Goal: Task Accomplishment & Management: Manage account settings

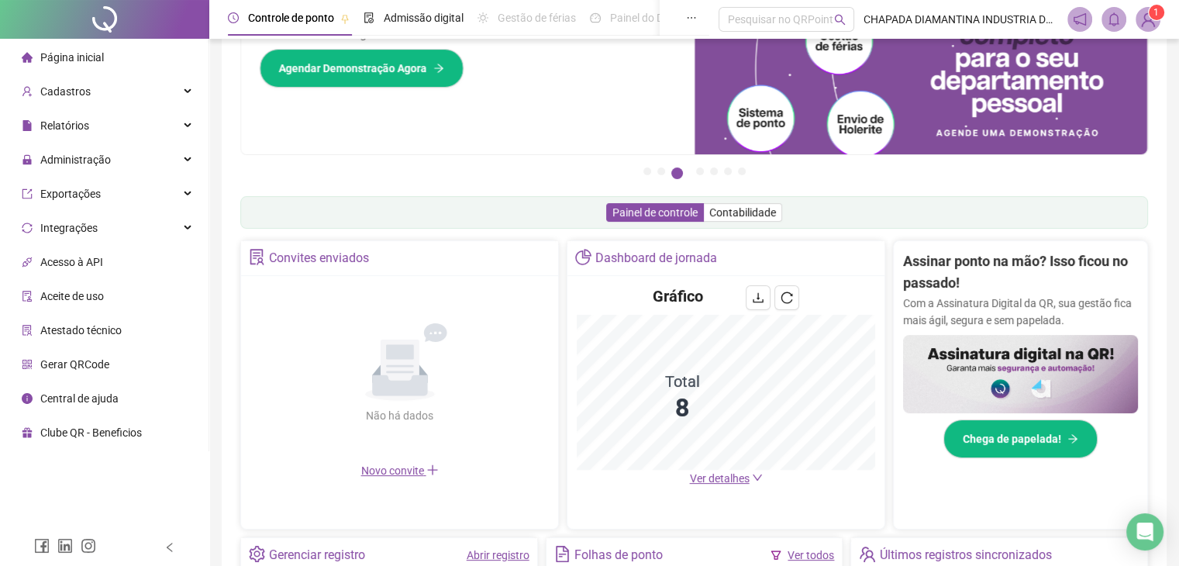
scroll to position [310, 0]
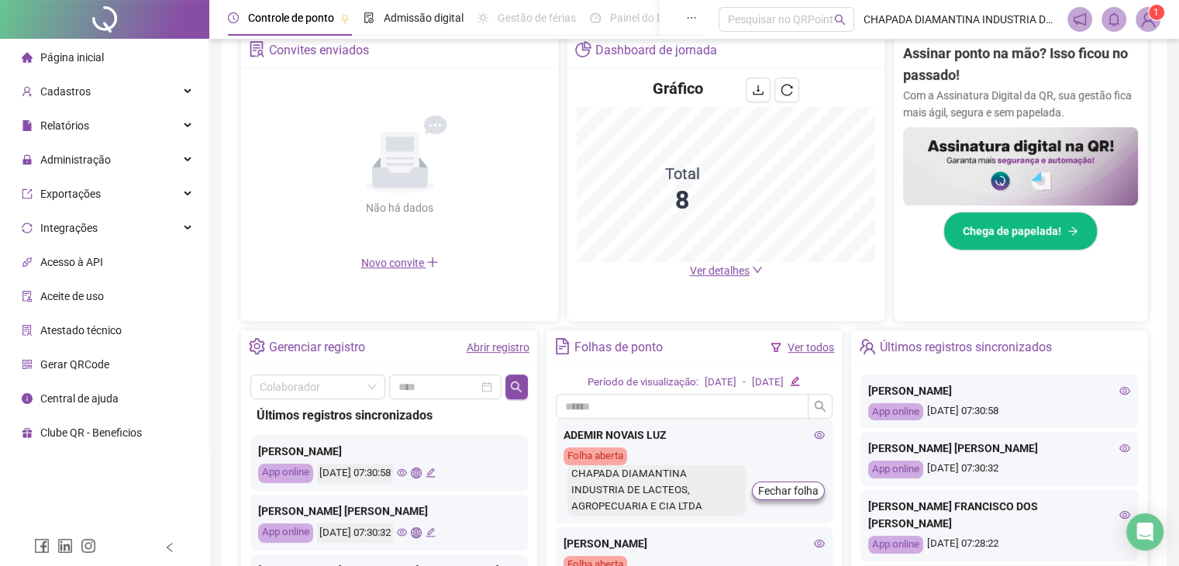
click at [494, 343] on link "Abrir registro" at bounding box center [498, 347] width 63 height 12
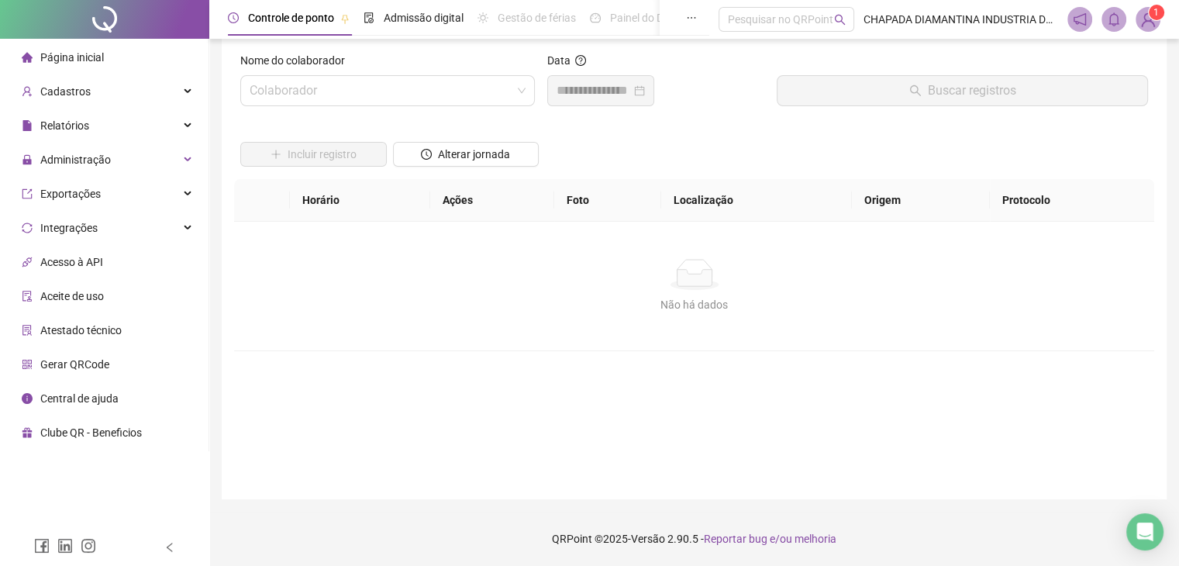
scroll to position [18, 0]
click at [525, 103] on span at bounding box center [388, 90] width 276 height 29
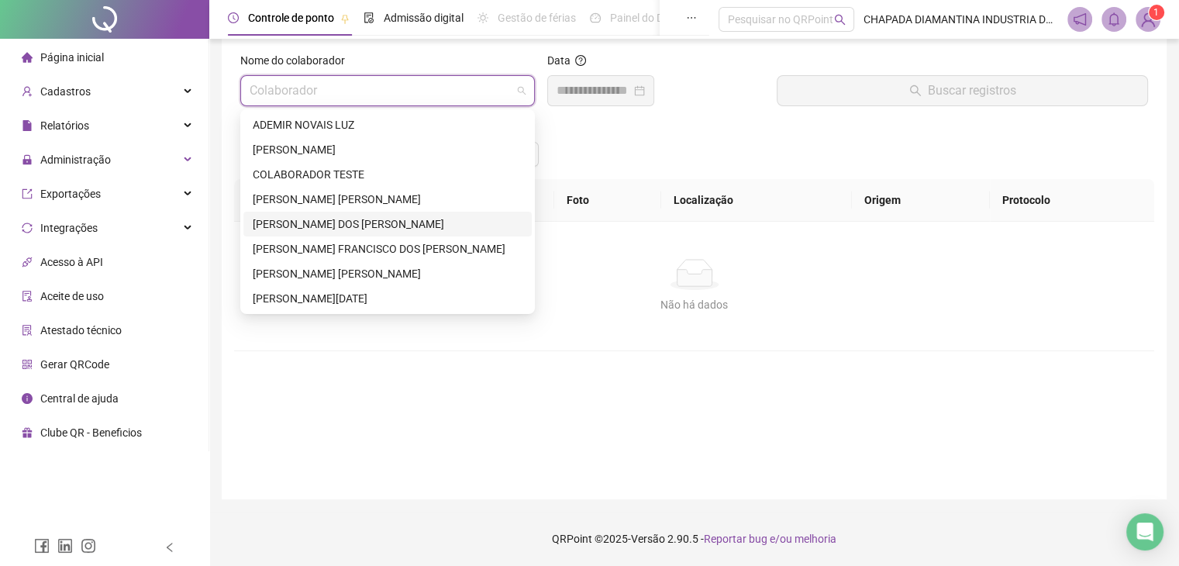
click at [443, 222] on div "[PERSON_NAME] DOS [PERSON_NAME]" at bounding box center [388, 223] width 270 height 17
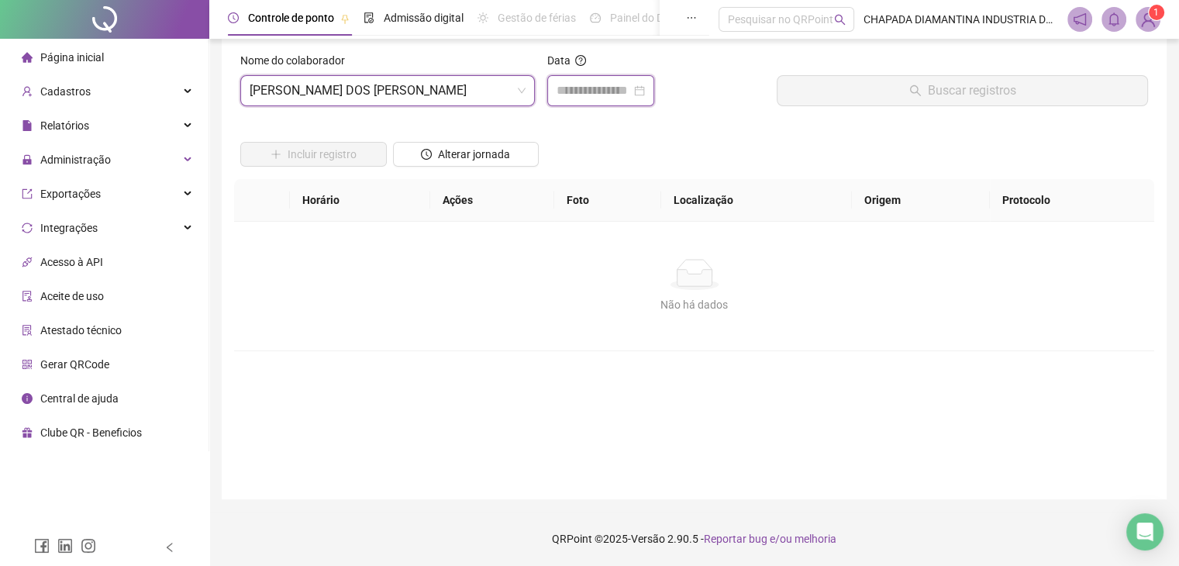
click at [645, 88] on div at bounding box center [600, 90] width 88 height 19
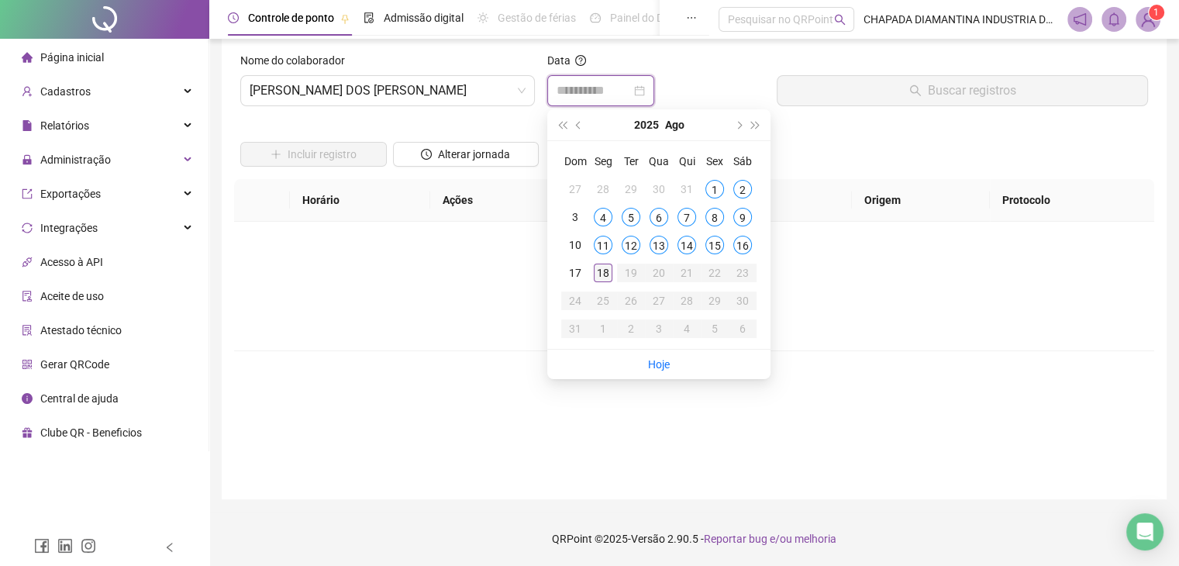
type input "**********"
click at [603, 277] on div "18" at bounding box center [603, 272] width 19 height 19
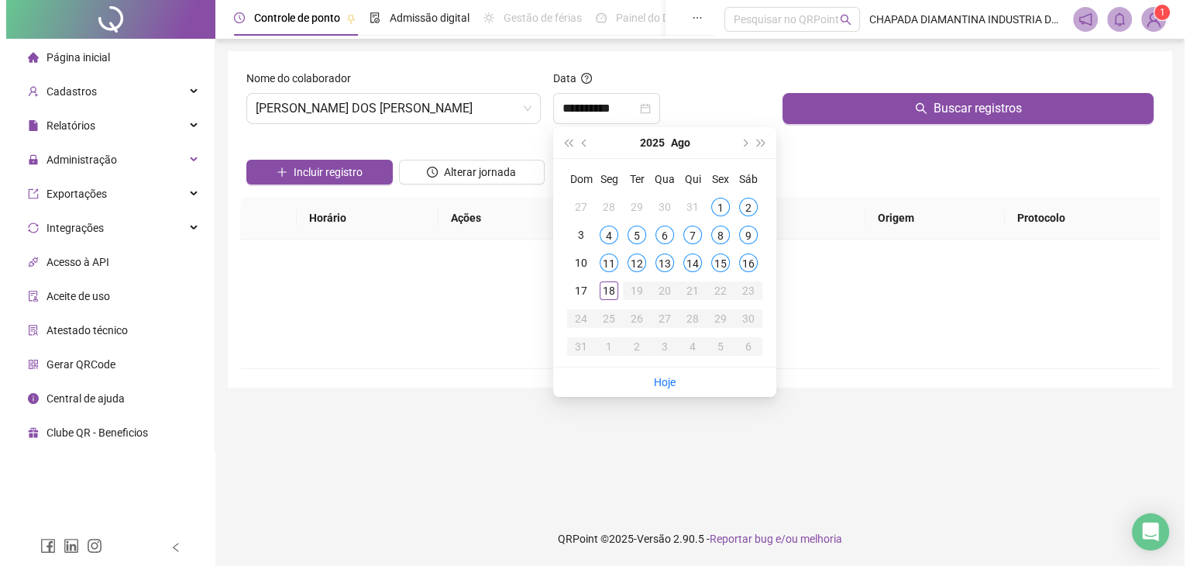
scroll to position [0, 0]
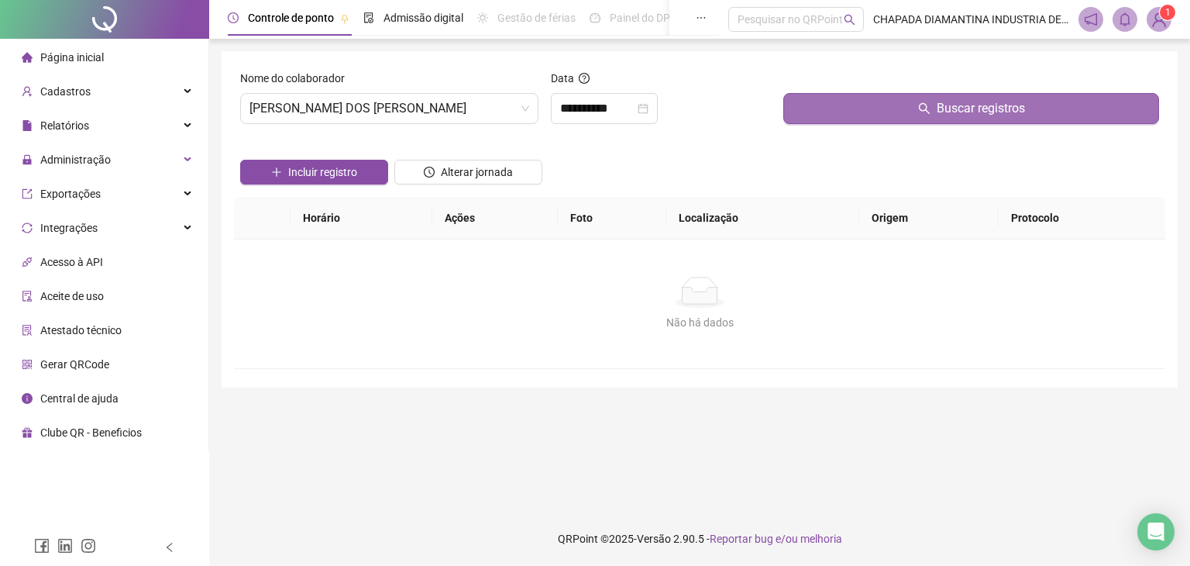
click at [869, 103] on button "Buscar registros" at bounding box center [971, 108] width 376 height 31
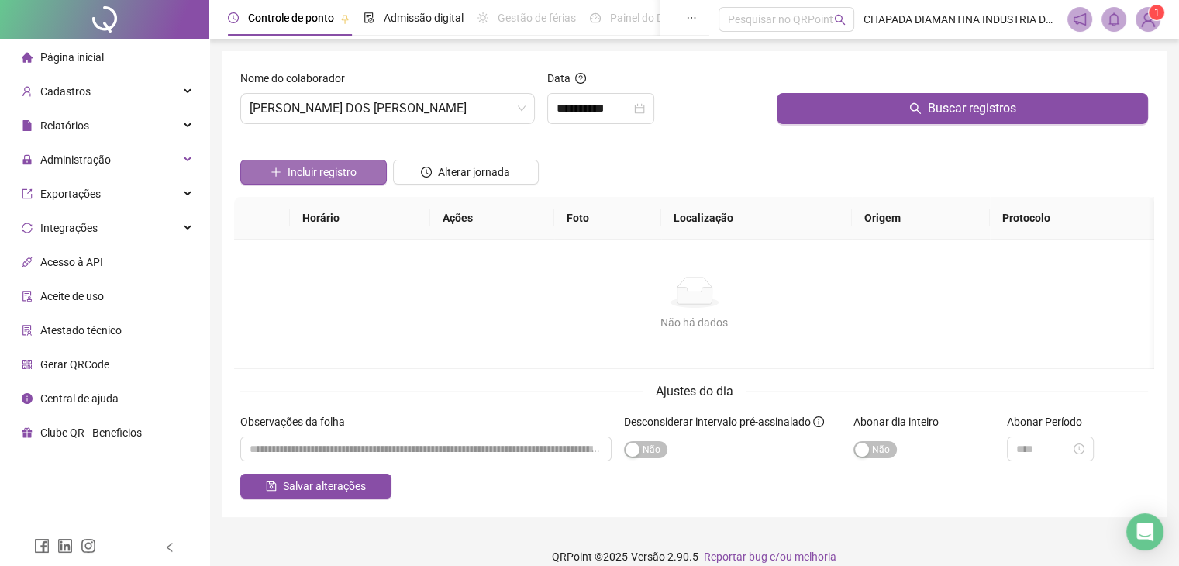
click at [317, 174] on span "Incluir registro" at bounding box center [322, 172] width 69 height 17
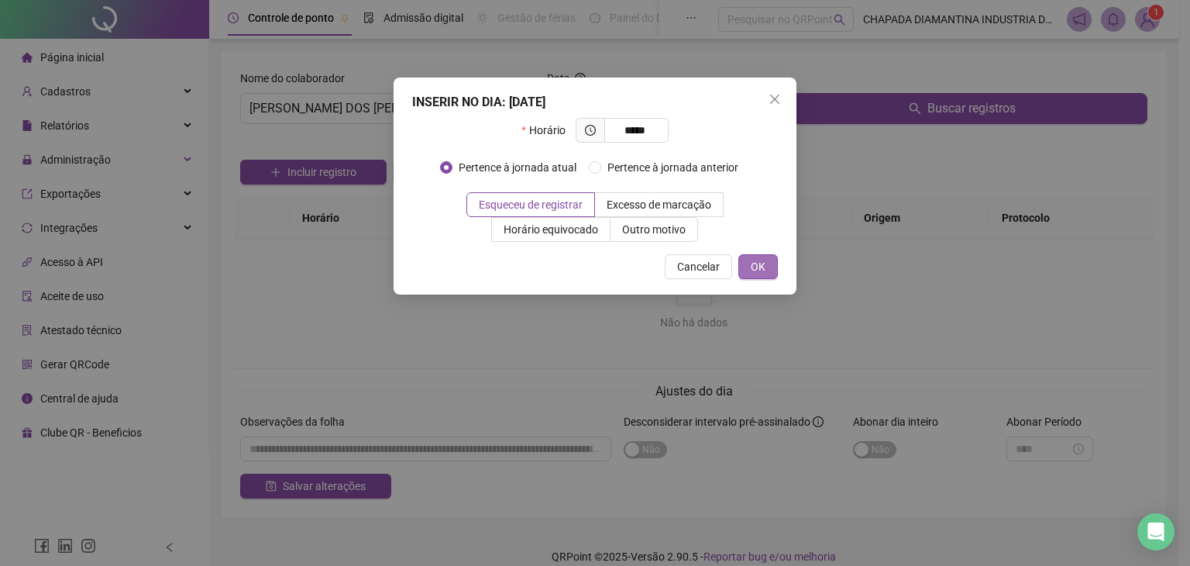
type input "*****"
drag, startPoint x: 757, startPoint y: 264, endPoint x: 768, endPoint y: 263, distance: 10.9
click at [765, 264] on span "OK" at bounding box center [758, 266] width 15 height 17
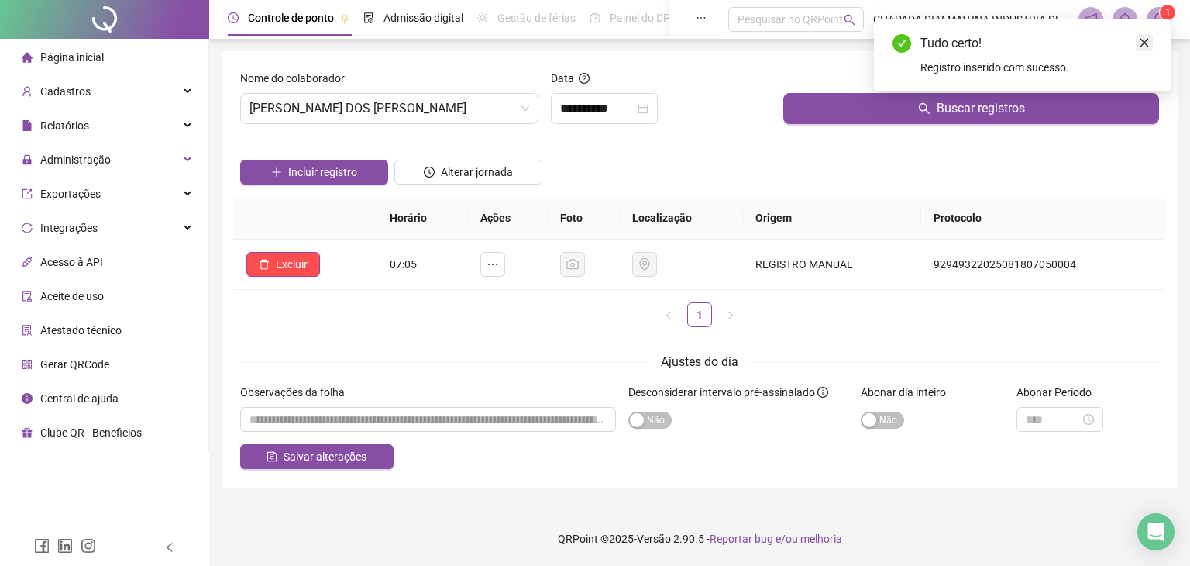
click at [1149, 43] on icon "close" at bounding box center [1144, 42] width 11 height 11
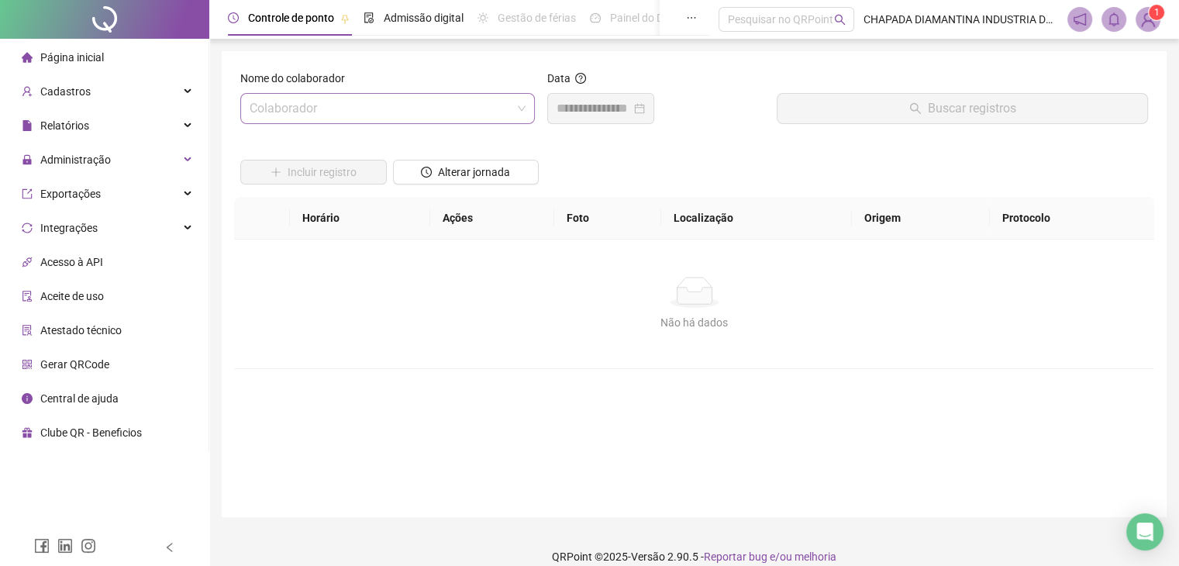
drag, startPoint x: 473, startPoint y: 109, endPoint x: 468, endPoint y: 119, distance: 11.4
click at [473, 105] on input "search" at bounding box center [381, 108] width 262 height 29
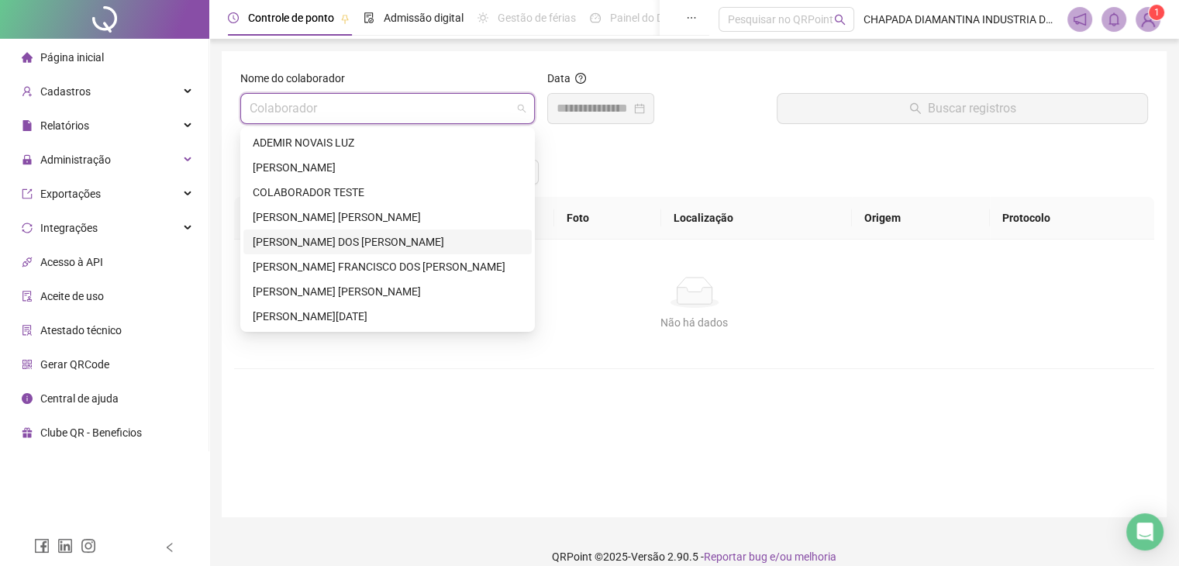
click at [309, 238] on div "[PERSON_NAME] DOS [PERSON_NAME]" at bounding box center [388, 241] width 270 height 17
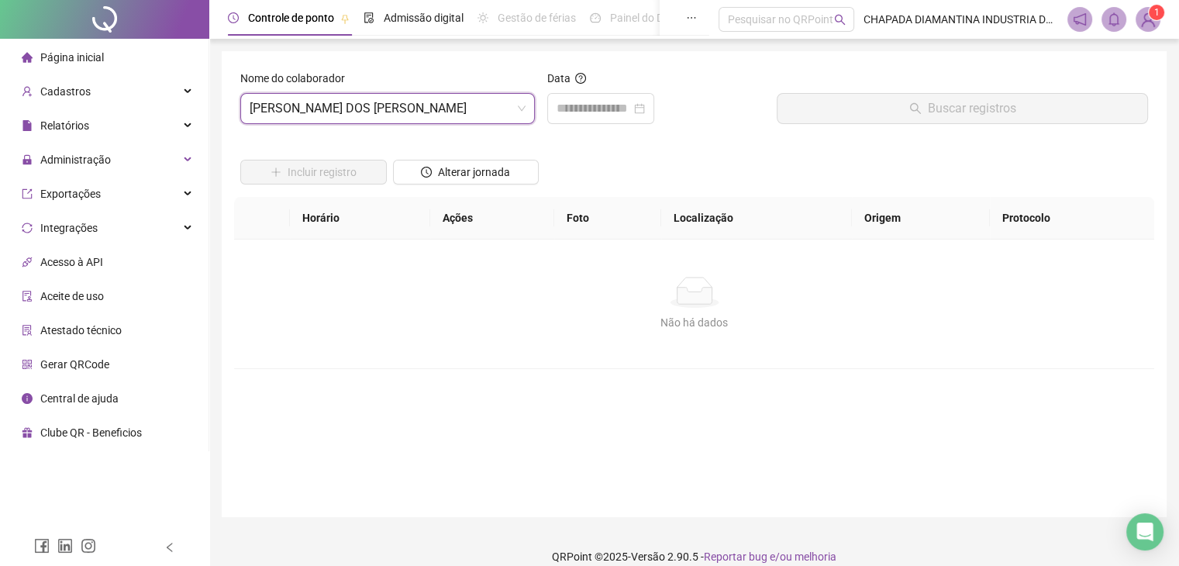
drag, startPoint x: 694, startPoint y: 100, endPoint x: 680, endPoint y: 109, distance: 16.8
click at [694, 106] on div at bounding box center [656, 108] width 218 height 31
click at [654, 104] on div at bounding box center [600, 108] width 107 height 31
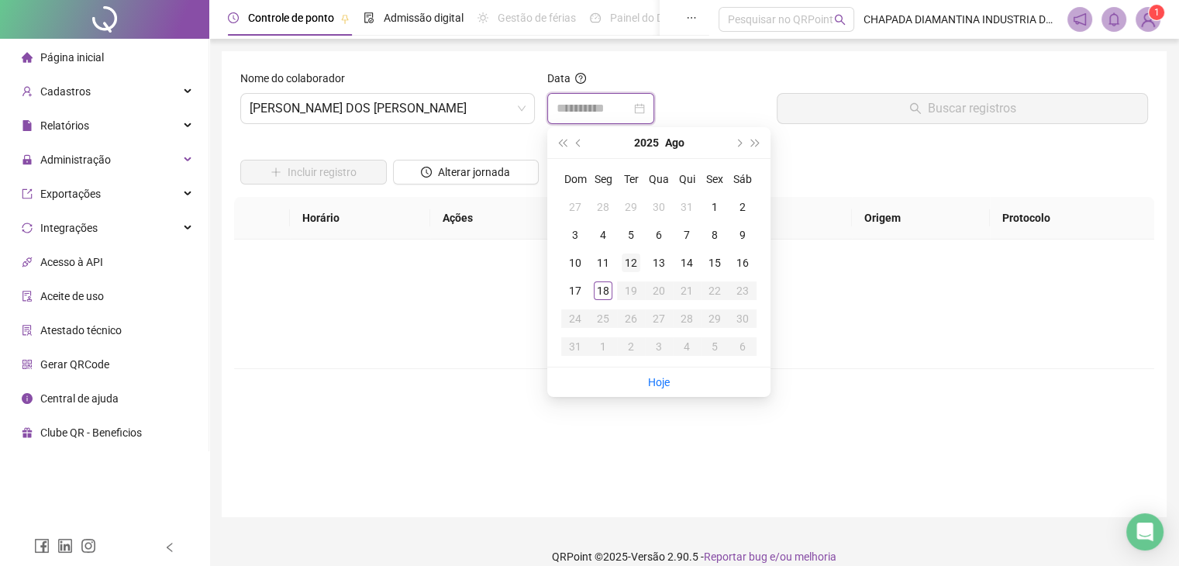
type input "**********"
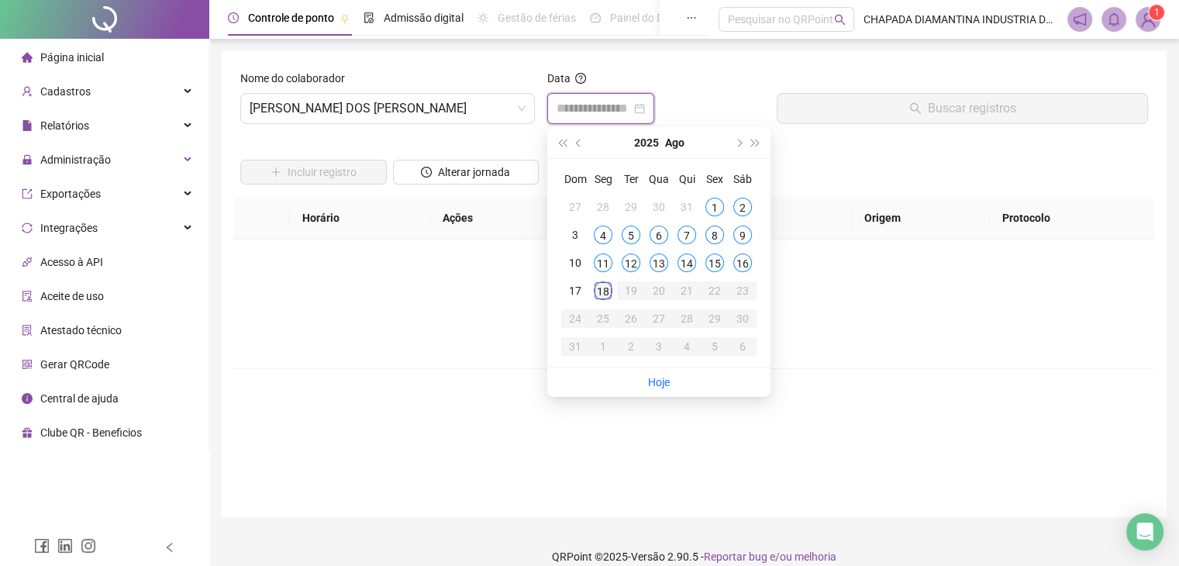
type input "**********"
click at [602, 289] on div "18" at bounding box center [603, 290] width 19 height 19
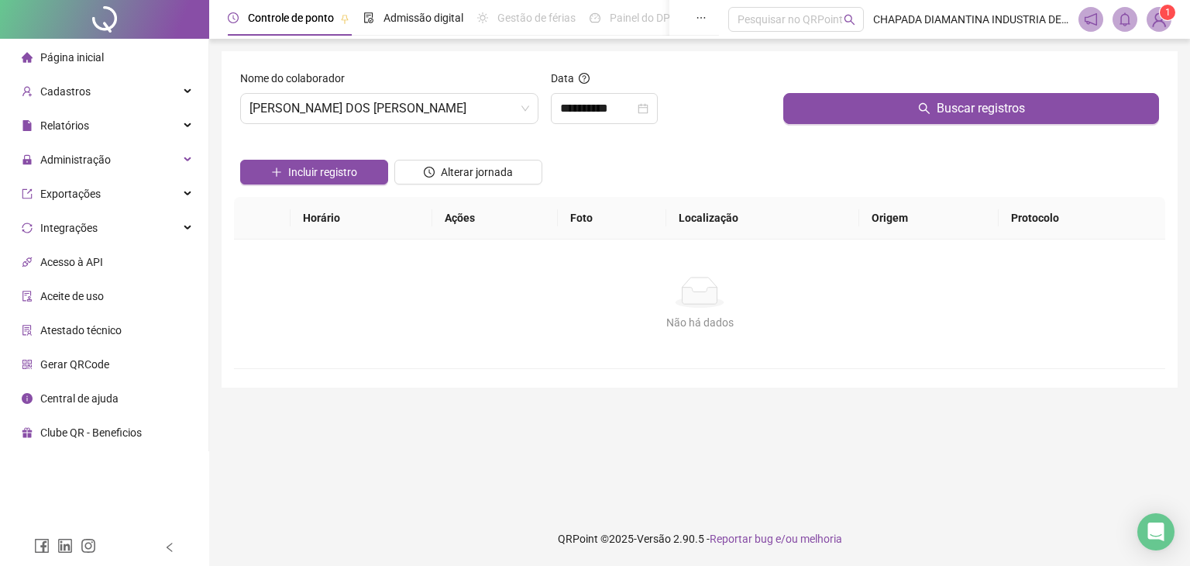
drag, startPoint x: 840, startPoint y: 118, endPoint x: 680, endPoint y: 178, distance: 170.7
click at [840, 117] on button "Buscar registros" at bounding box center [971, 108] width 376 height 31
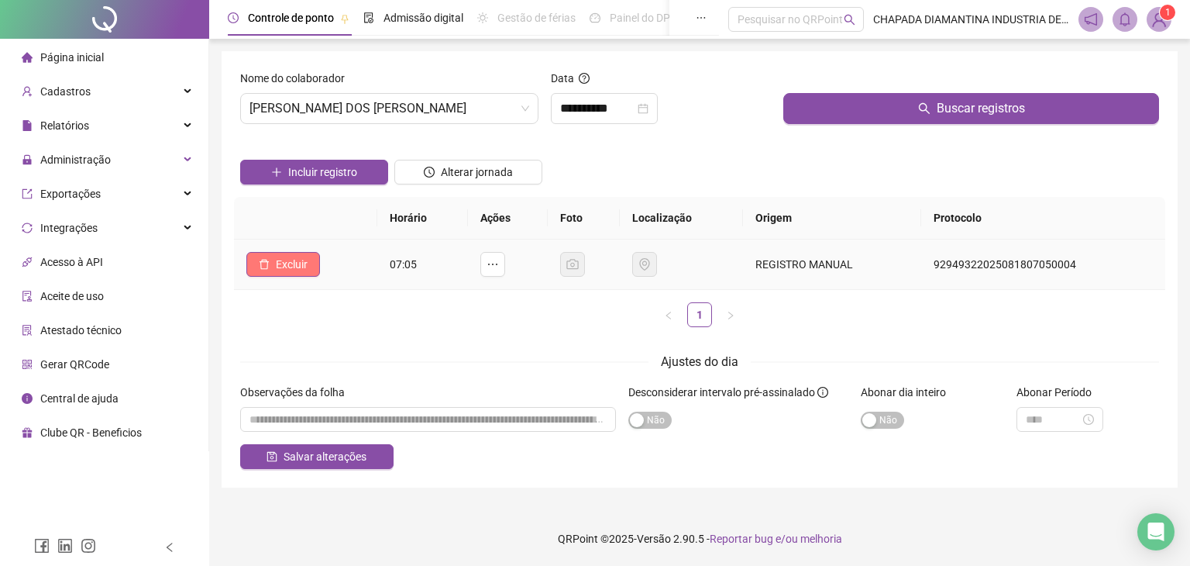
click at [277, 264] on button "Excluir" at bounding box center [283, 264] width 74 height 25
click at [333, 226] on span "Sim" at bounding box center [334, 223] width 18 height 17
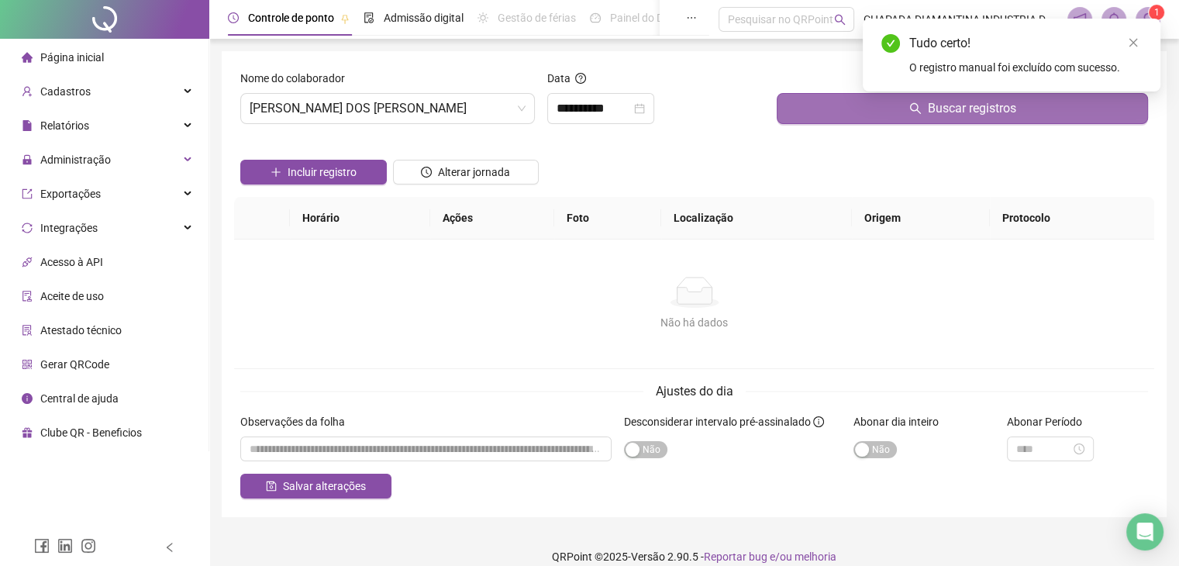
drag, startPoint x: 759, startPoint y: 122, endPoint x: 787, endPoint y: 120, distance: 27.9
click at [769, 121] on div "**********" at bounding box center [656, 103] width 230 height 67
click at [806, 120] on button "Buscar registros" at bounding box center [961, 108] width 371 height 31
